Goal: Task Accomplishment & Management: Complete application form

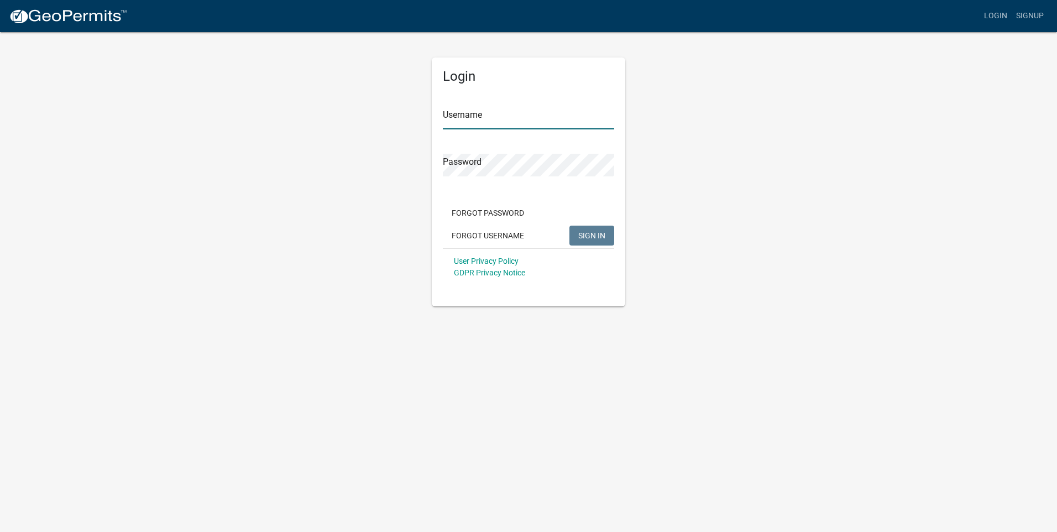
click at [476, 114] on input "Username" at bounding box center [528, 118] width 171 height 23
click at [570, 226] on button "SIGN IN" at bounding box center [592, 236] width 45 height 20
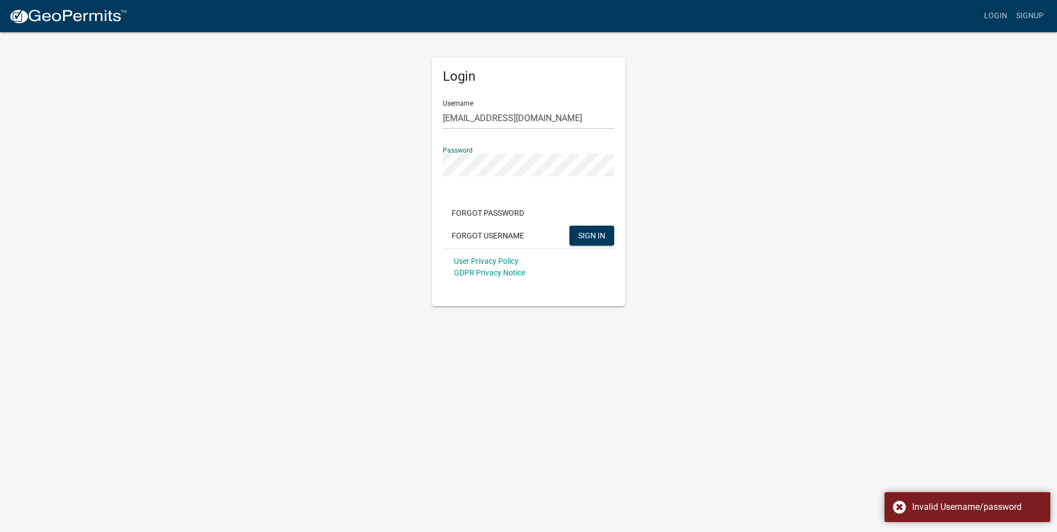
click at [410, 154] on div "Login Username [EMAIL_ADDRESS][DOMAIN_NAME] Password Forgot Password Forgot Use…" at bounding box center [528, 168] width 630 height 275
click at [570, 226] on button "SIGN IN" at bounding box center [592, 236] width 45 height 20
drag, startPoint x: 559, startPoint y: 119, endPoint x: 517, endPoint y: 119, distance: 41.5
click at [517, 119] on input "[EMAIL_ADDRESS][DOMAIN_NAME]" at bounding box center [528, 118] width 171 height 23
click at [410, 161] on div "Login Username [EMAIL_ADDRESS][DOMAIN_NAME] Password Forgot Password Forgot Use…" at bounding box center [528, 168] width 630 height 275
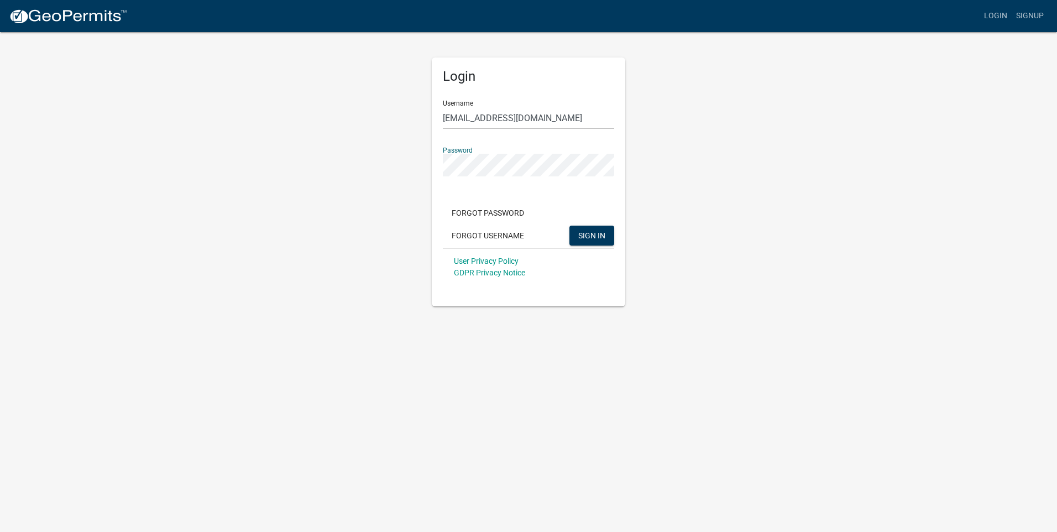
click at [570, 226] on button "SIGN IN" at bounding box center [592, 236] width 45 height 20
click at [392, 153] on div "Login Username [EMAIL_ADDRESS][DOMAIN_NAME] Password Forgot Password Forgot Use…" at bounding box center [528, 168] width 630 height 275
click at [570, 226] on button "SIGN IN" at bounding box center [592, 236] width 45 height 20
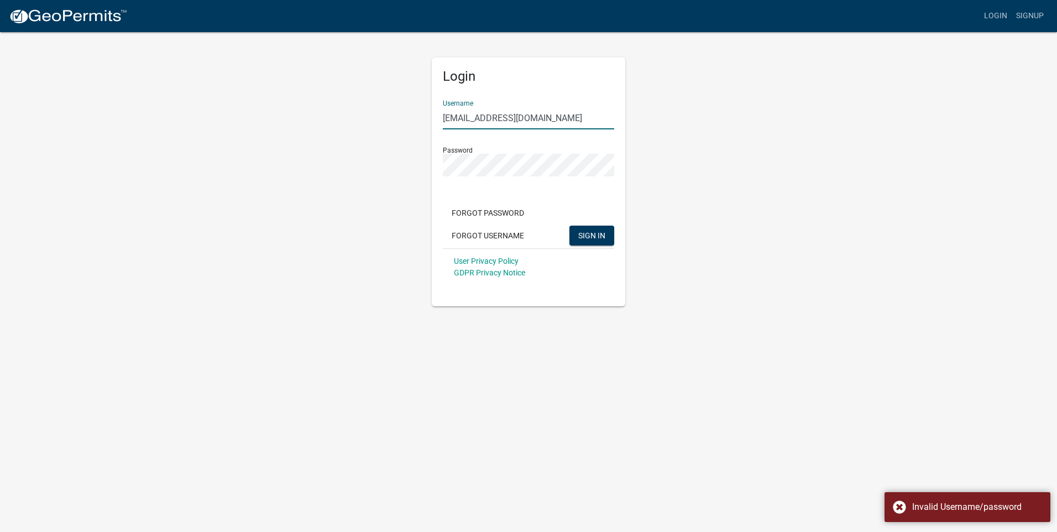
drag, startPoint x: 541, startPoint y: 116, endPoint x: 481, endPoint y: 116, distance: 60.3
click at [481, 116] on input "[EMAIL_ADDRESS][DOMAIN_NAME]" at bounding box center [528, 118] width 171 height 23
type input "aleysia13"
click at [597, 231] on span "SIGN IN" at bounding box center [591, 235] width 27 height 9
click at [496, 224] on div "Forgot Password Forgot Username SIGN IN" at bounding box center [528, 225] width 171 height 45
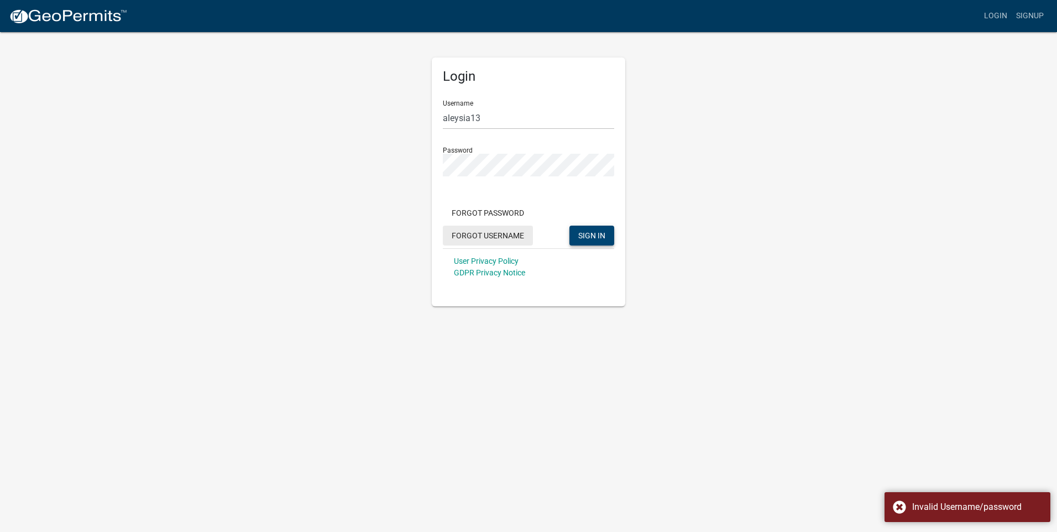
click at [490, 235] on button "Forgot Username" at bounding box center [488, 236] width 90 height 20
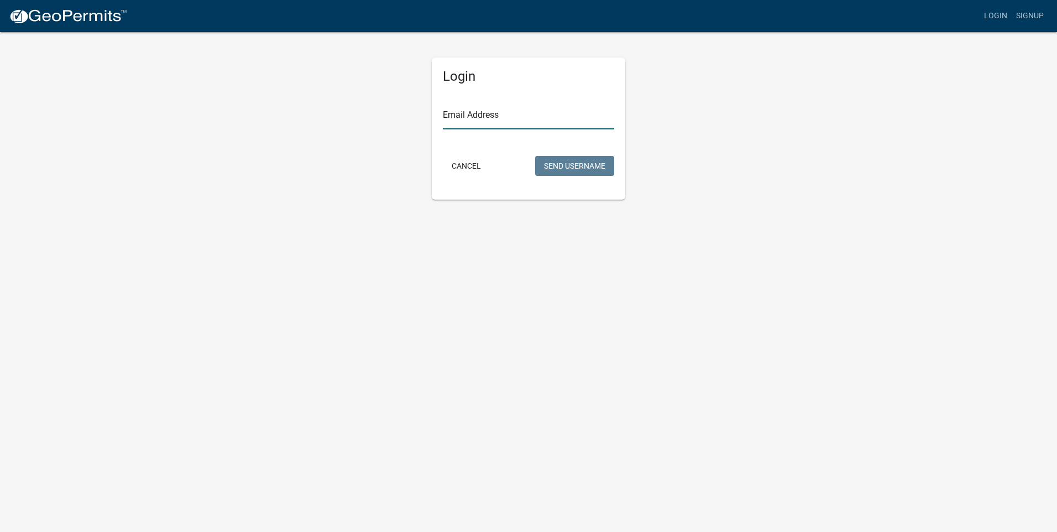
click at [475, 121] on input "Email Address" at bounding box center [528, 118] width 171 height 23
type input "[EMAIL_ADDRESS][DOMAIN_NAME]"
click at [597, 162] on button "Send Username" at bounding box center [574, 166] width 79 height 20
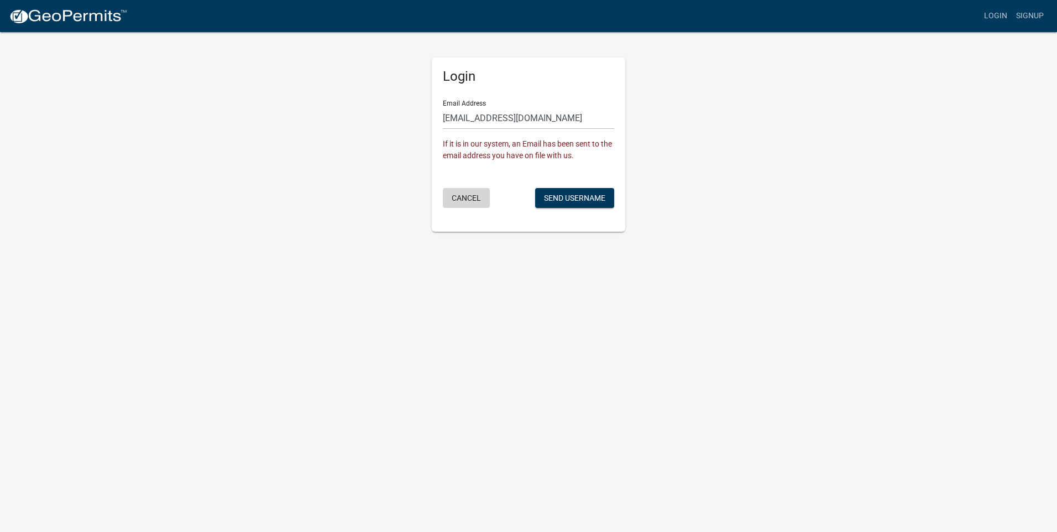
click at [468, 196] on button "Cancel" at bounding box center [466, 198] width 47 height 20
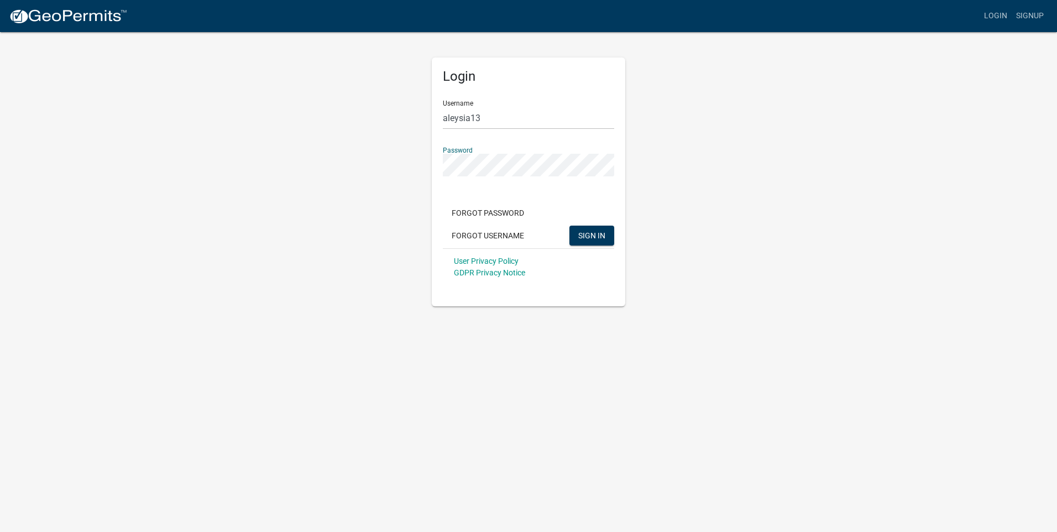
click at [400, 150] on div "Login Username aleysia13 Password Forgot Password Forgot Username SIGN IN User …" at bounding box center [528, 168] width 630 height 275
click at [570, 226] on button "SIGN IN" at bounding box center [592, 236] width 45 height 20
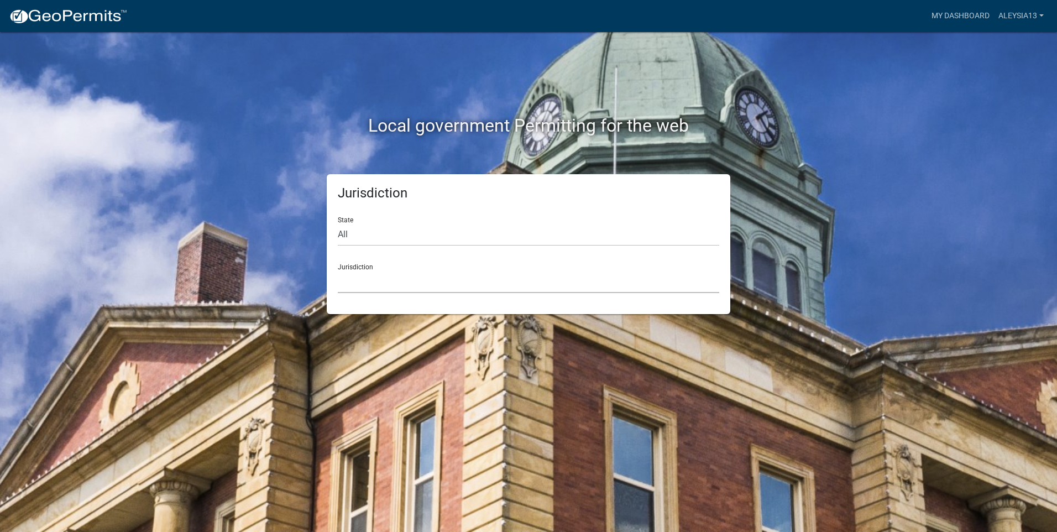
click at [364, 288] on select "[GEOGRAPHIC_DATA], [US_STATE] [GEOGRAPHIC_DATA], [US_STATE][PERSON_NAME][GEOGRA…" at bounding box center [529, 281] width 382 height 23
click at [344, 237] on select "All [US_STATE] [US_STATE] [US_STATE] [US_STATE] [US_STATE] [US_STATE] [US_STATE…" at bounding box center [529, 234] width 382 height 23
select select "[US_STATE]"
click at [338, 223] on select "All [US_STATE] [US_STATE] [US_STATE] [US_STATE] [US_STATE] [US_STATE] [US_STATE…" at bounding box center [529, 234] width 382 height 23
click at [363, 276] on select "City of [GEOGRAPHIC_DATA], [US_STATE] City of [GEOGRAPHIC_DATA], [US_STATE] Cit…" at bounding box center [529, 281] width 382 height 23
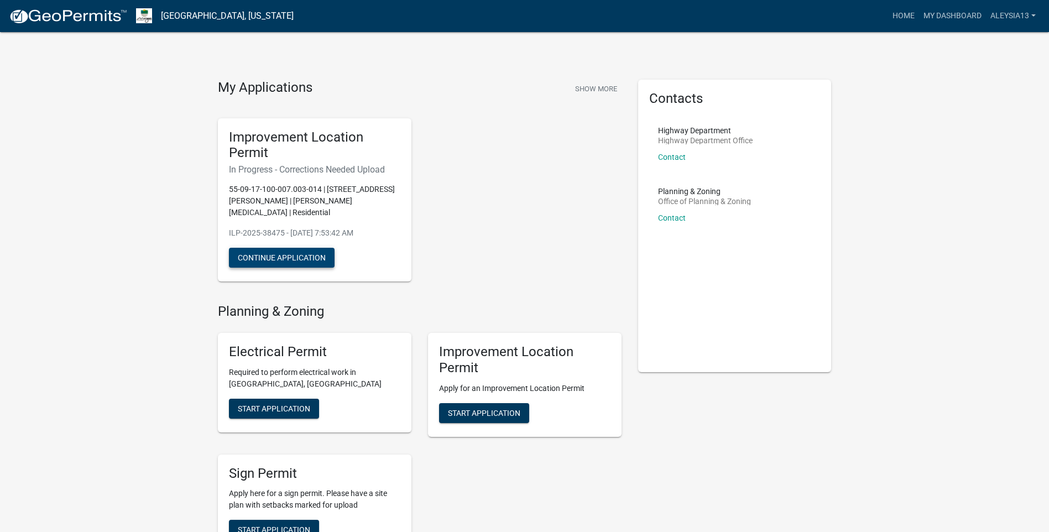
click at [300, 248] on button "Continue Application" at bounding box center [282, 258] width 106 height 20
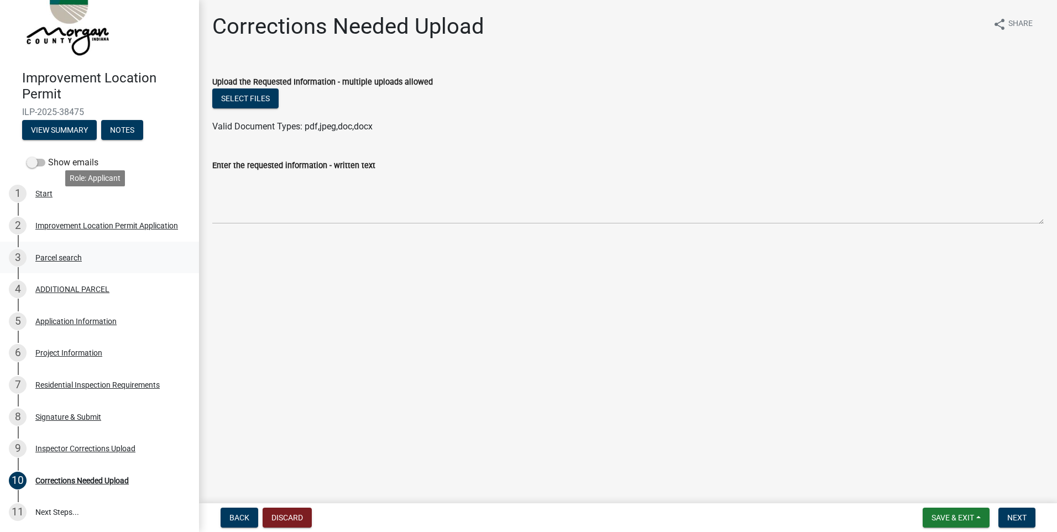
scroll to position [55, 0]
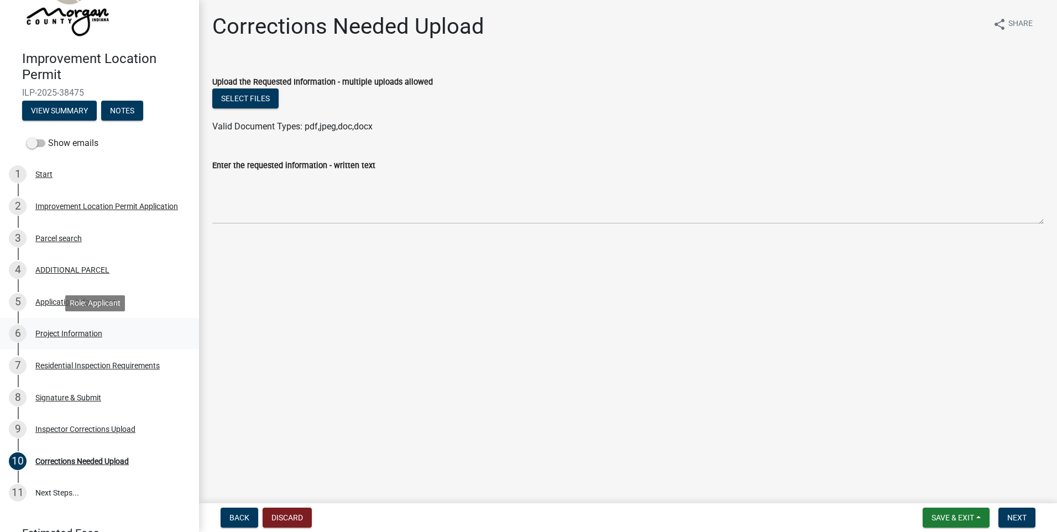
click at [48, 328] on div "6 Project Information" at bounding box center [95, 334] width 173 height 18
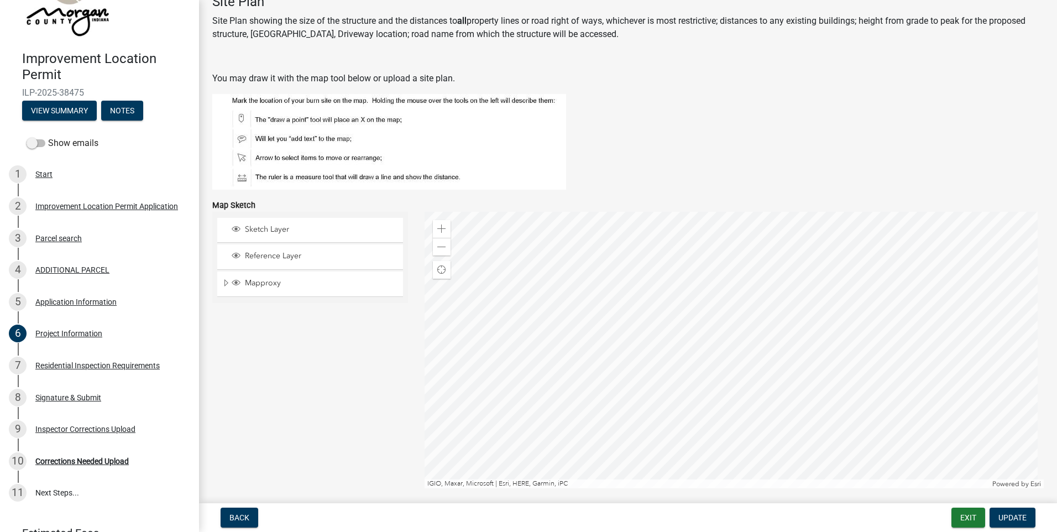
scroll to position [1935, 0]
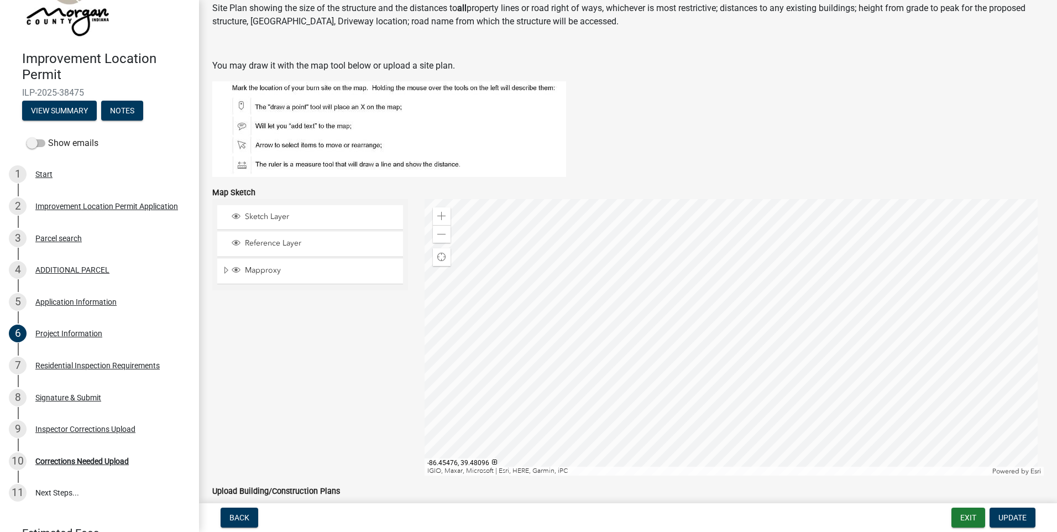
click at [781, 255] on div at bounding box center [735, 337] width 620 height 276
click at [754, 276] on div at bounding box center [735, 337] width 620 height 276
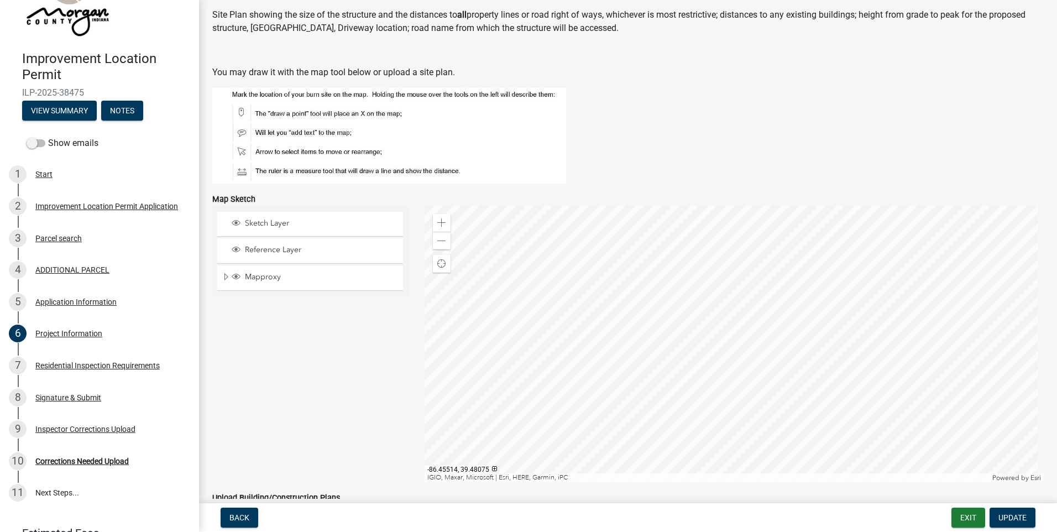
scroll to position [1922, 0]
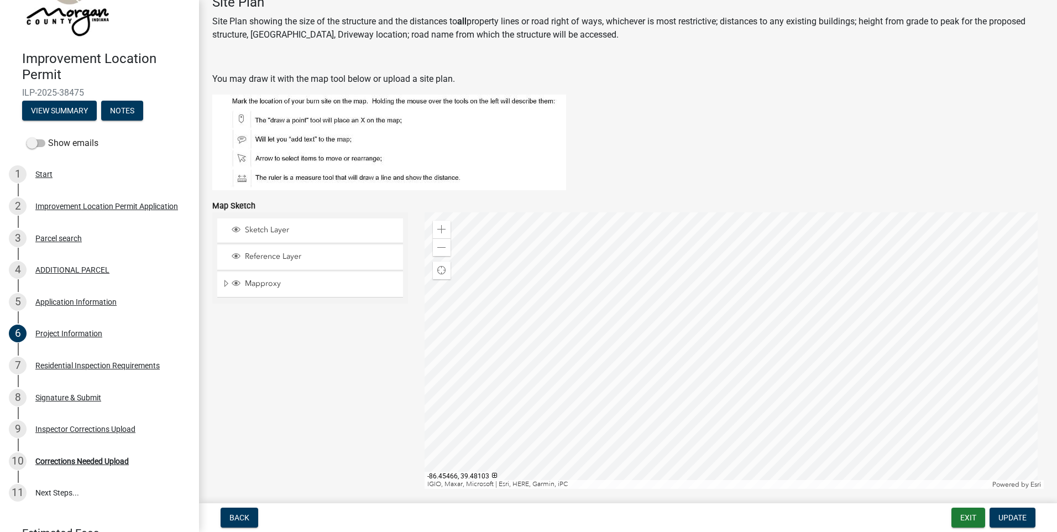
click at [790, 261] on div at bounding box center [735, 350] width 620 height 276
click at [763, 275] on div at bounding box center [735, 350] width 620 height 276
click at [231, 231] on span "Layer List" at bounding box center [236, 230] width 12 height 11
click at [817, 247] on div at bounding box center [735, 350] width 620 height 276
click at [817, 253] on div at bounding box center [735, 350] width 620 height 276
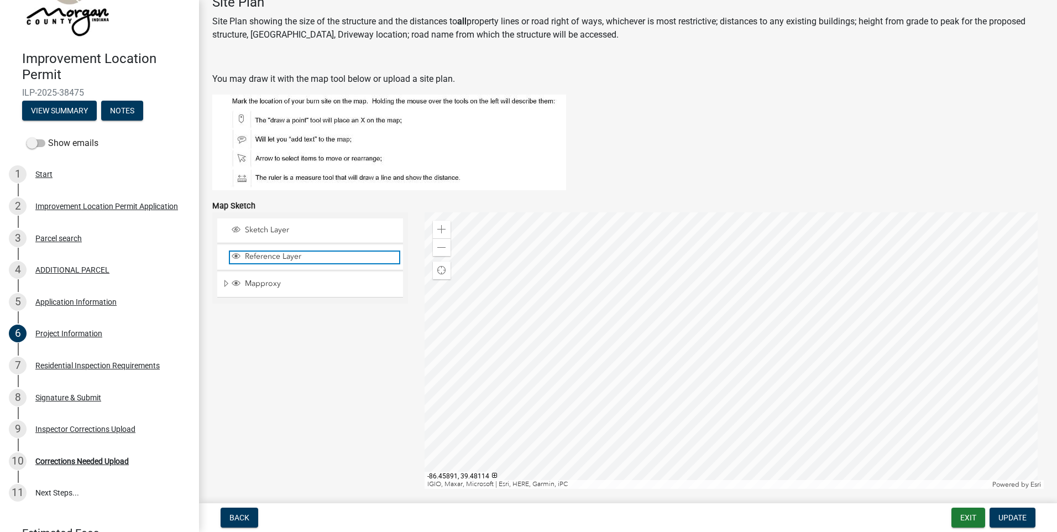
click at [260, 259] on span "Reference Layer" at bounding box center [320, 257] width 157 height 10
click at [233, 282] on span "Layer List" at bounding box center [236, 283] width 9 height 9
click at [242, 258] on span "Reference Layer" at bounding box center [320, 257] width 157 height 10
click at [234, 227] on span "Layer List" at bounding box center [236, 229] width 9 height 9
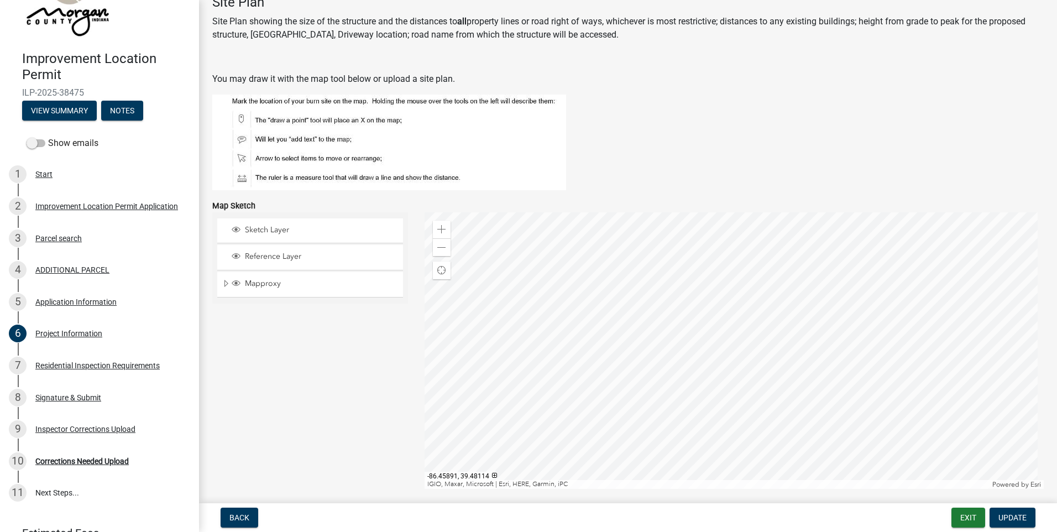
click at [240, 121] on img at bounding box center [389, 143] width 354 height 96
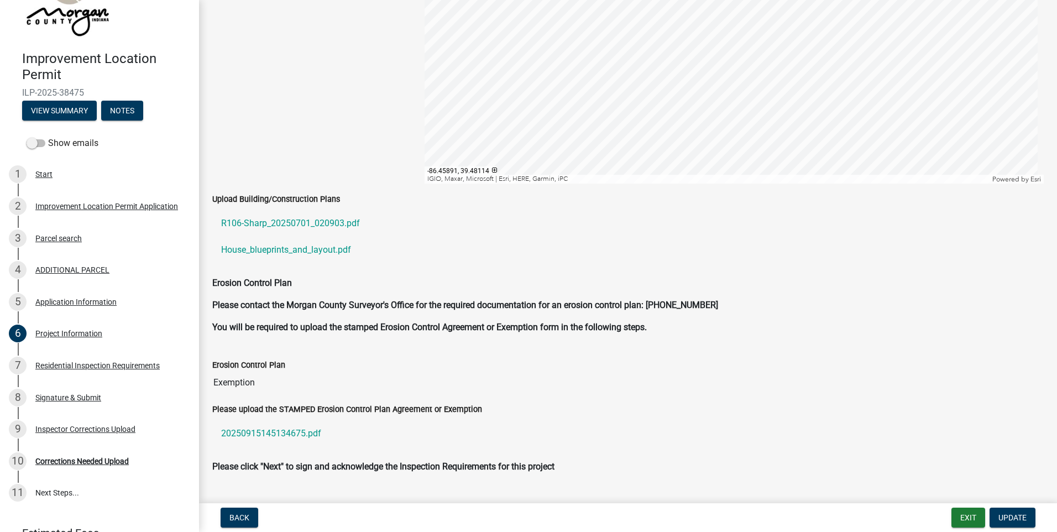
scroll to position [2254, 0]
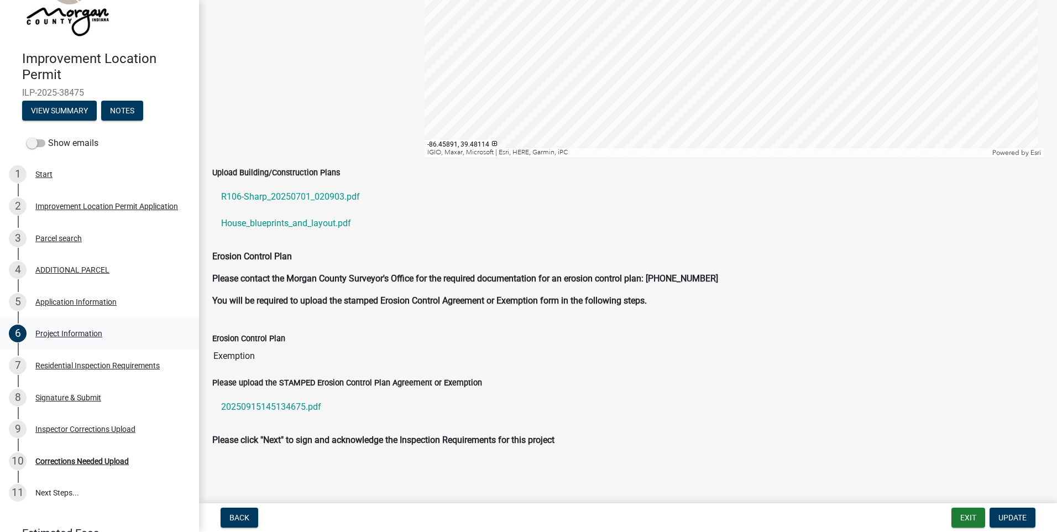
drag, startPoint x: 75, startPoint y: 335, endPoint x: 64, endPoint y: 335, distance: 11.6
click at [64, 335] on div "Project Information" at bounding box center [68, 334] width 67 height 8
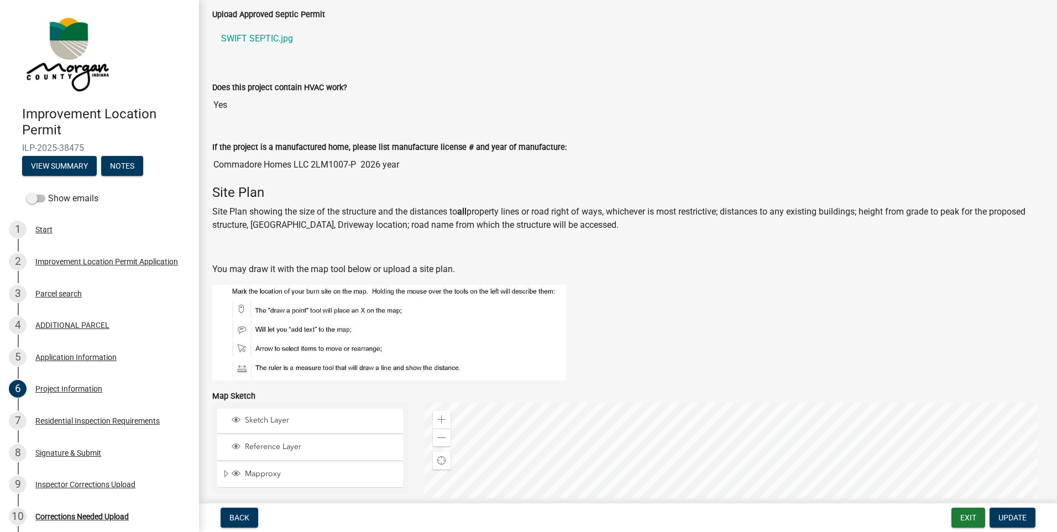
scroll to position [1756, 0]
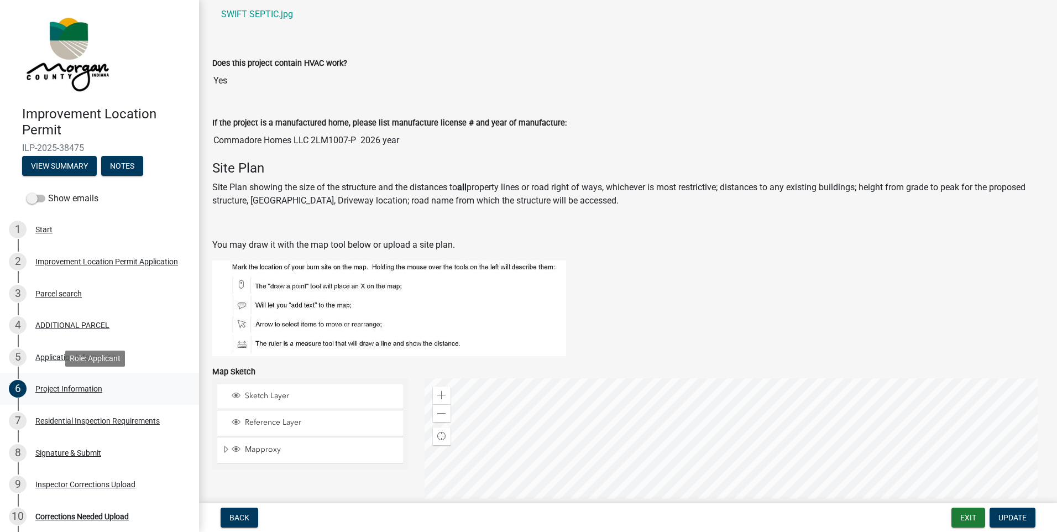
click at [64, 398] on div "6 Project Information" at bounding box center [95, 389] width 173 height 18
click at [69, 418] on div "Residential Inspection Requirements" at bounding box center [97, 421] width 124 height 8
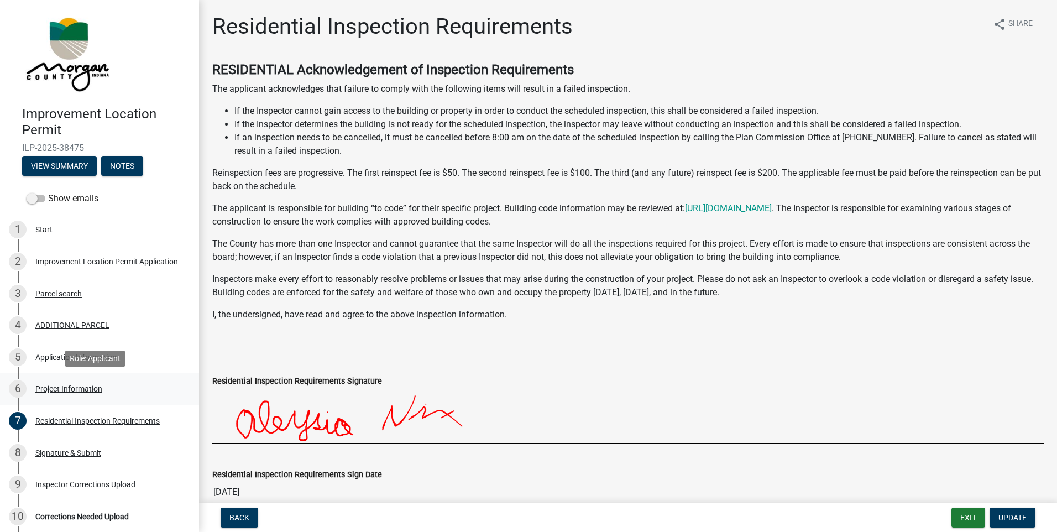
click at [65, 385] on div "Project Information" at bounding box center [68, 389] width 67 height 8
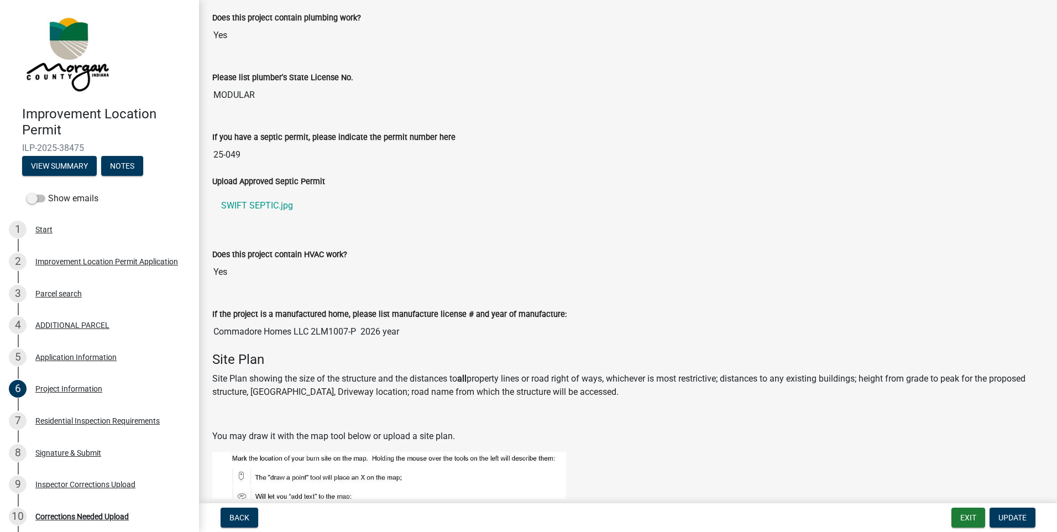
scroll to position [1659, 0]
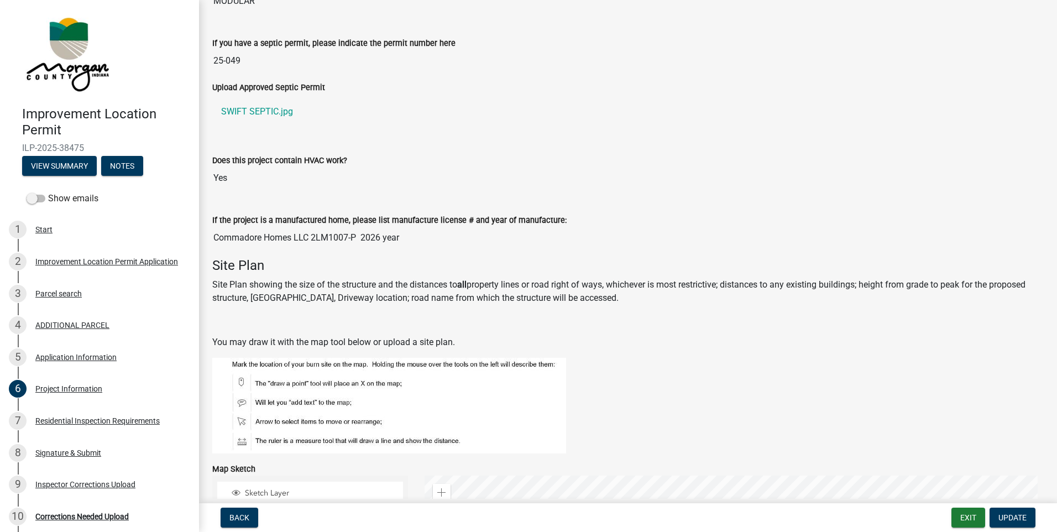
click at [280, 268] on h4 "Site Plan" at bounding box center [628, 266] width 832 height 16
click at [326, 332] on div "Site Plan Site Plan showing the size of the structure and the distances to all …" at bounding box center [628, 356] width 832 height 196
click at [272, 326] on p at bounding box center [628, 320] width 832 height 13
click at [267, 348] on p "You may draw it with the map tool below or upload a site plan." at bounding box center [628, 342] width 832 height 13
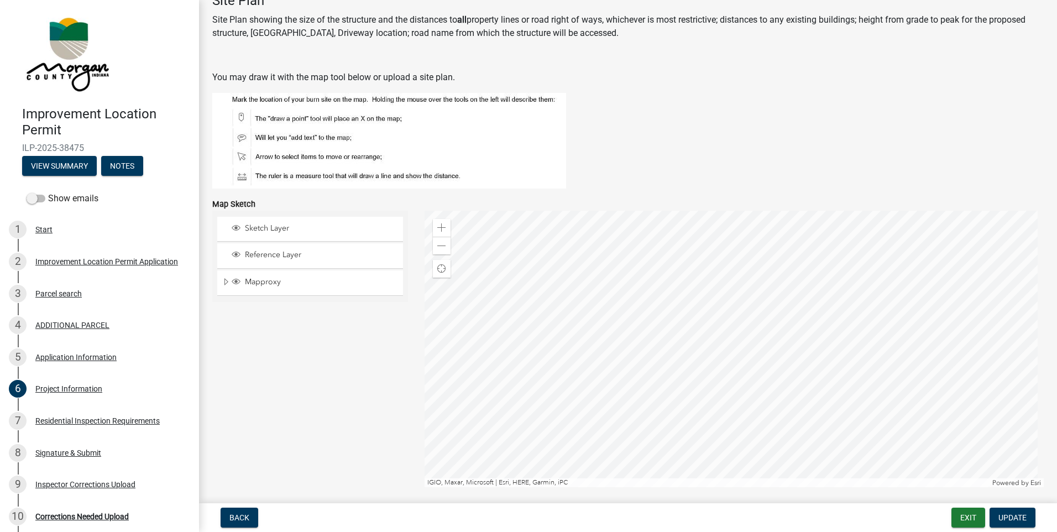
scroll to position [1935, 0]
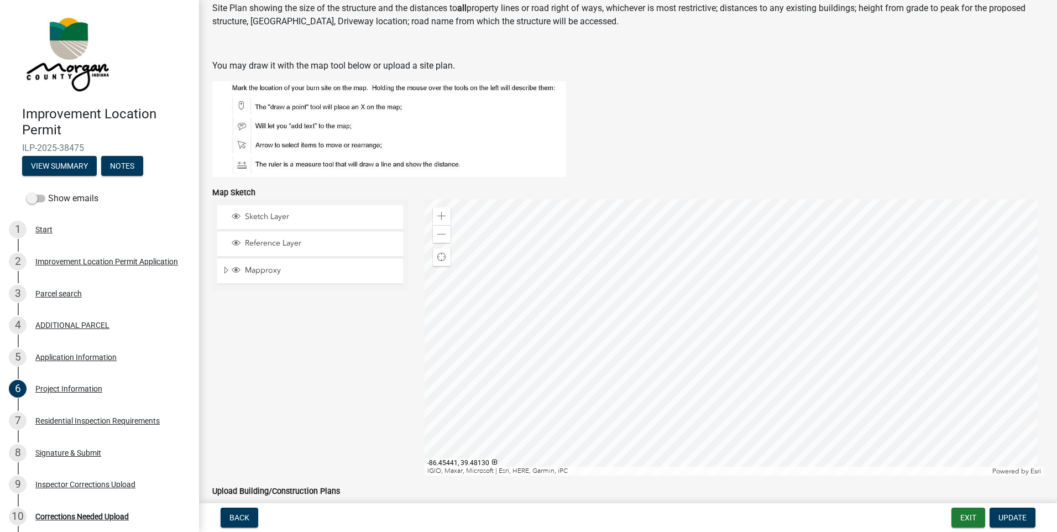
click at [813, 218] on div at bounding box center [735, 337] width 620 height 276
click at [848, 265] on div at bounding box center [735, 337] width 620 height 276
click at [829, 261] on div at bounding box center [735, 337] width 620 height 276
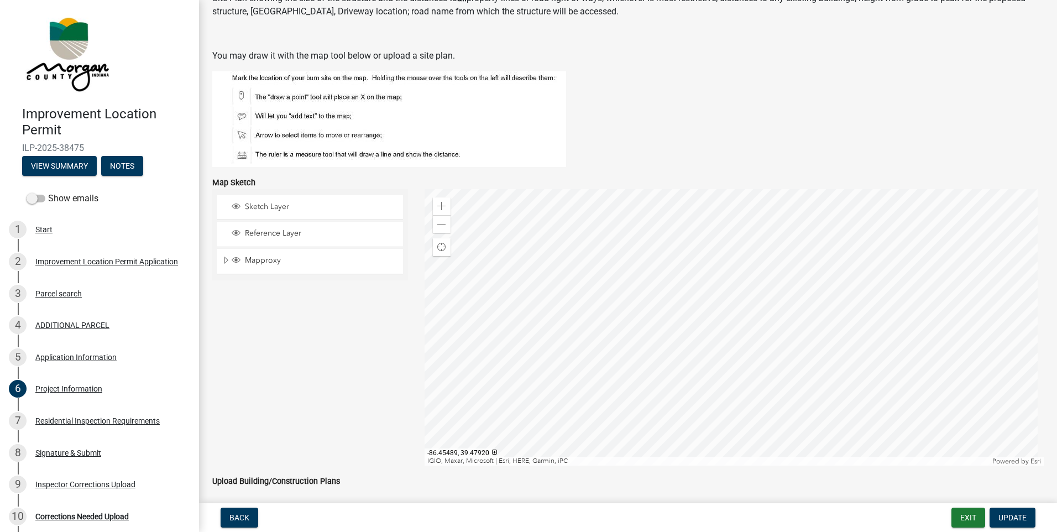
scroll to position [1867, 0]
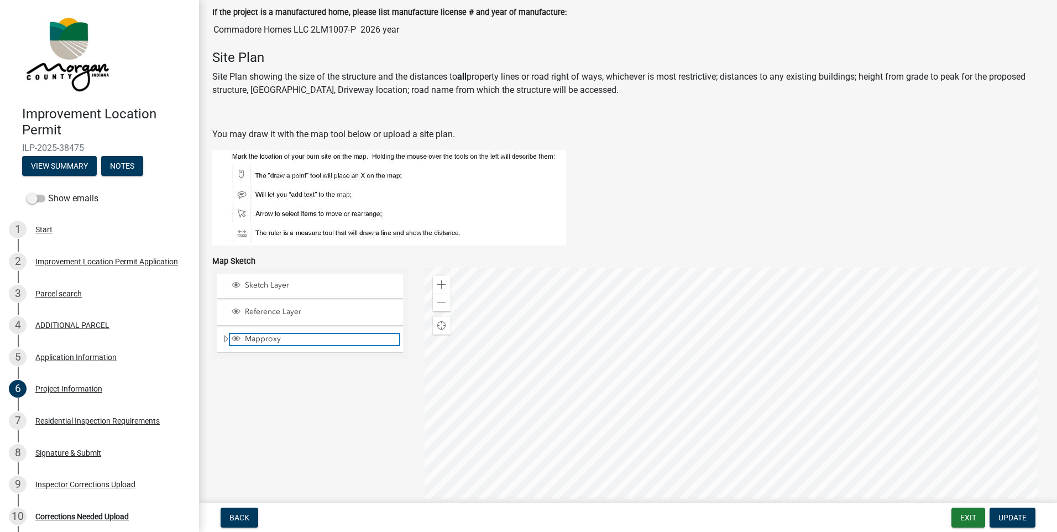
click at [234, 342] on span "Layer List" at bounding box center [236, 338] width 9 height 9
click at [236, 307] on span "Layer List" at bounding box center [236, 311] width 9 height 9
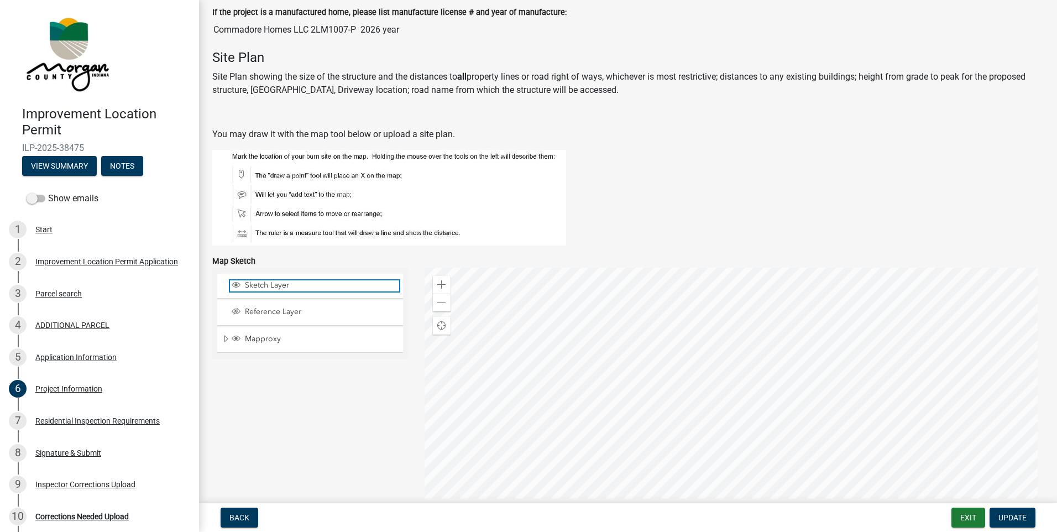
click at [242, 285] on span "Layer List" at bounding box center [236, 285] width 12 height 11
click at [240, 313] on span "Layer List" at bounding box center [236, 311] width 9 height 9
click at [252, 189] on img at bounding box center [389, 198] width 354 height 96
click at [236, 173] on img at bounding box center [389, 198] width 354 height 96
click at [693, 317] on div at bounding box center [735, 406] width 620 height 276
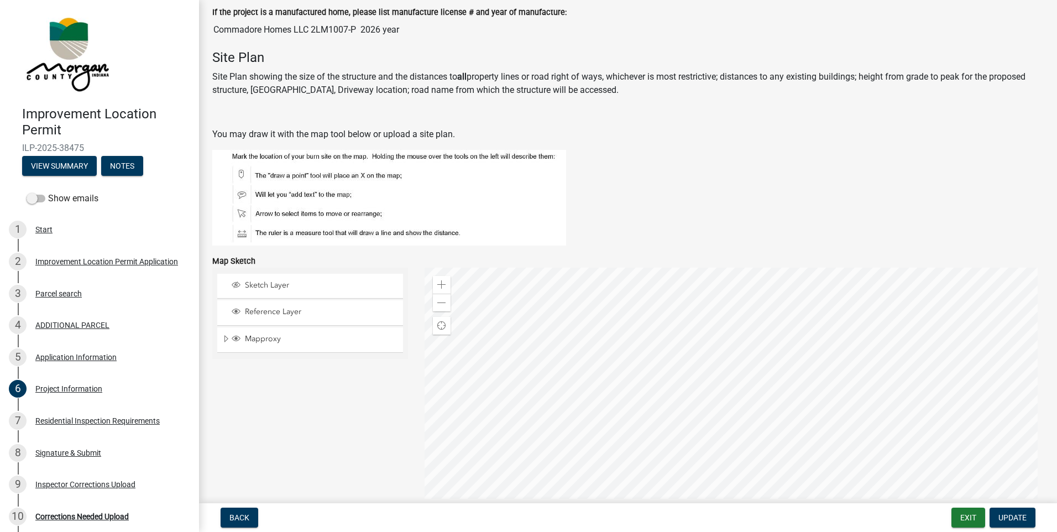
click at [658, 316] on div at bounding box center [735, 406] width 620 height 276
click at [442, 322] on span "Find my location" at bounding box center [441, 325] width 9 height 9
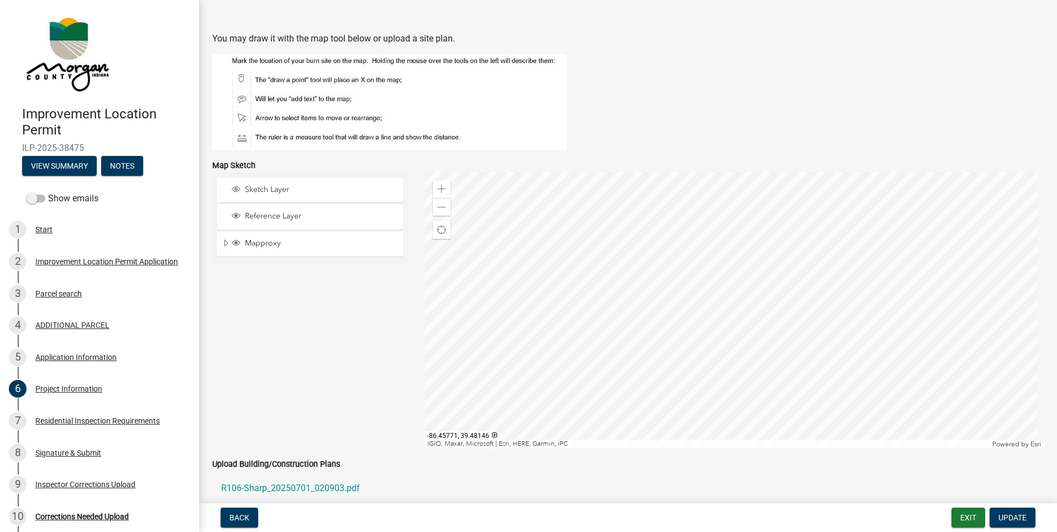
scroll to position [1978, 0]
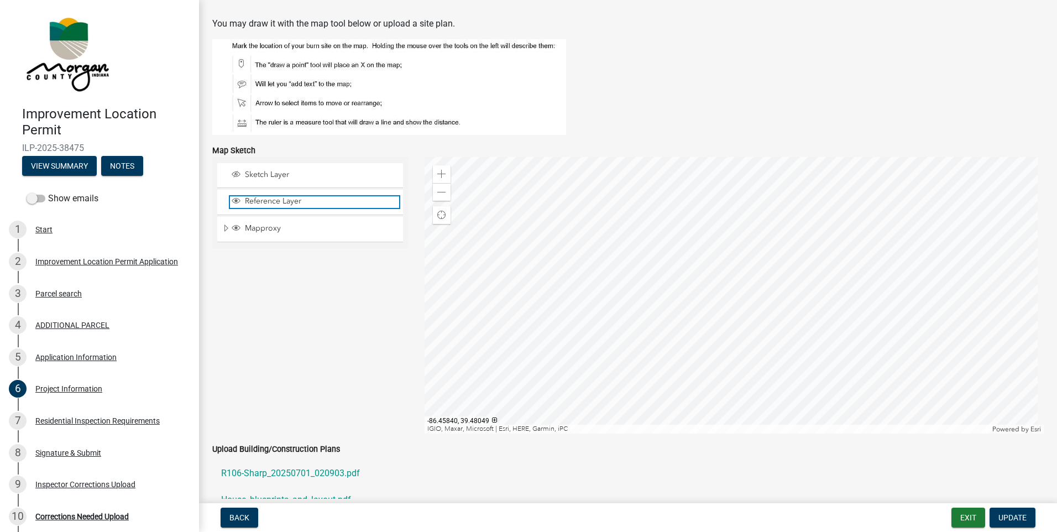
click at [233, 199] on span "Layer List" at bounding box center [236, 200] width 9 height 9
click at [239, 171] on span "Layer List" at bounding box center [236, 174] width 9 height 9
click at [242, 204] on span "Reference Layer" at bounding box center [320, 201] width 157 height 10
click at [439, 170] on span at bounding box center [441, 174] width 9 height 9
click at [439, 191] on span at bounding box center [441, 192] width 9 height 9
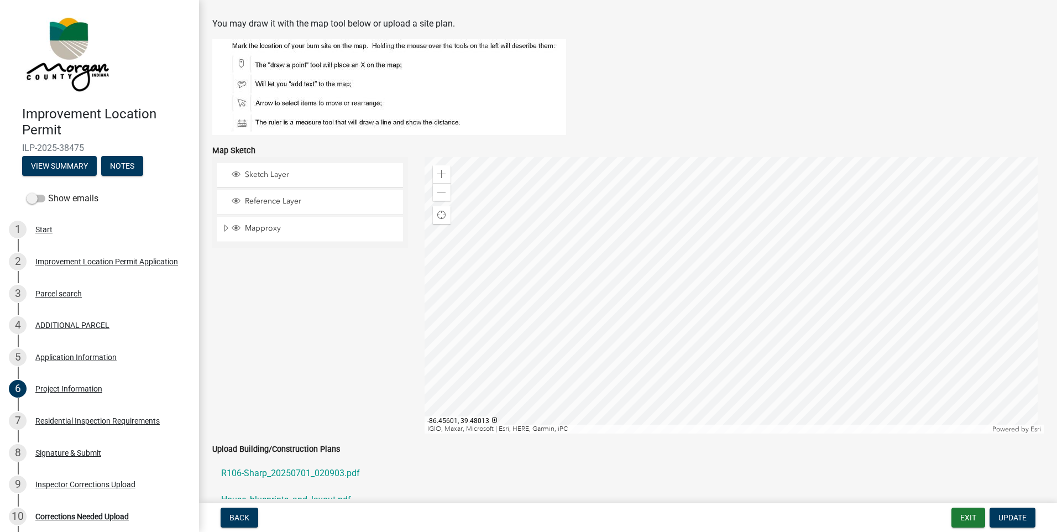
click at [664, 307] on div at bounding box center [735, 295] width 620 height 276
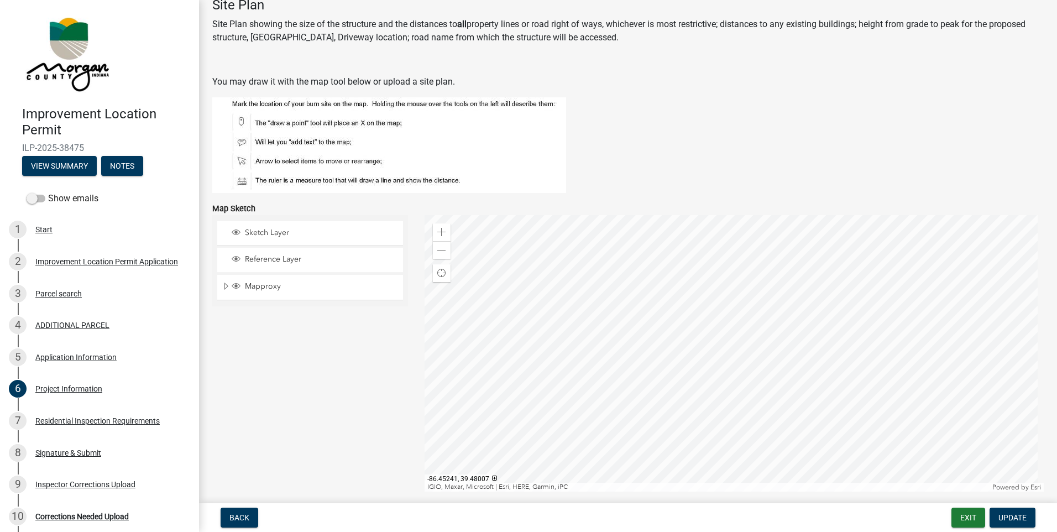
scroll to position [1862, 0]
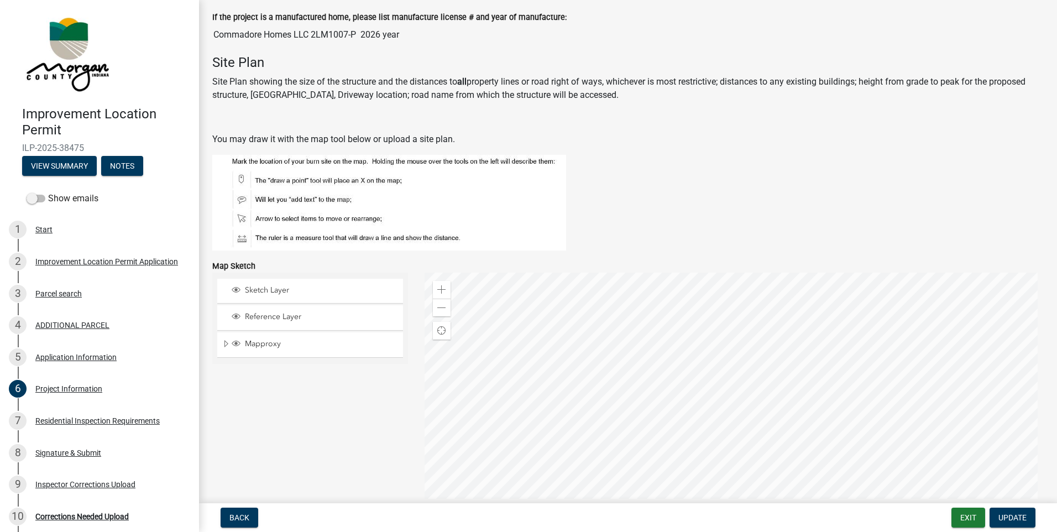
click at [769, 345] on div at bounding box center [735, 411] width 620 height 276
click at [718, 467] on div at bounding box center [735, 411] width 620 height 276
click at [437, 305] on span at bounding box center [441, 308] width 9 height 9
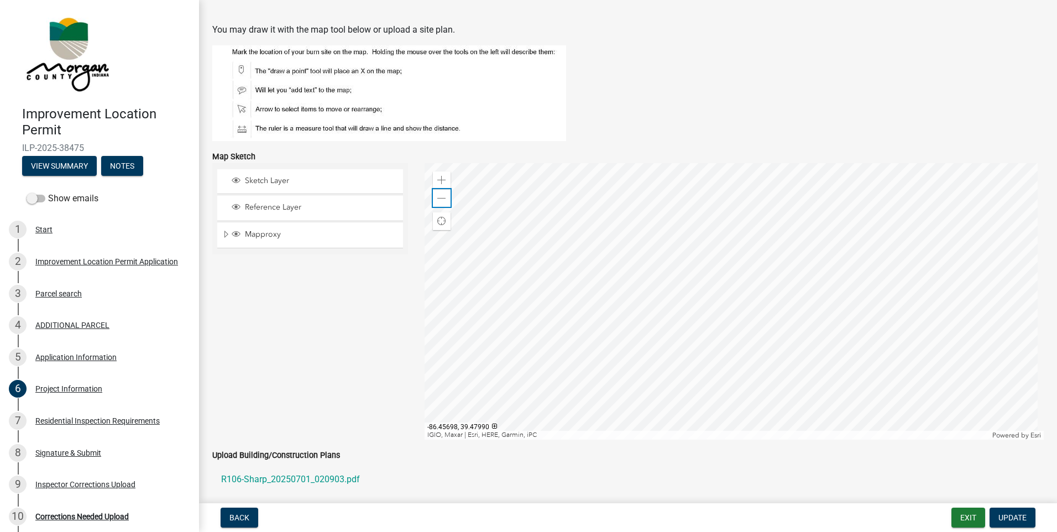
scroll to position [1973, 0]
click at [438, 180] on span at bounding box center [441, 179] width 9 height 9
click at [712, 279] on div at bounding box center [735, 300] width 620 height 276
